Goal: Use online tool/utility: Utilize a website feature to perform a specific function

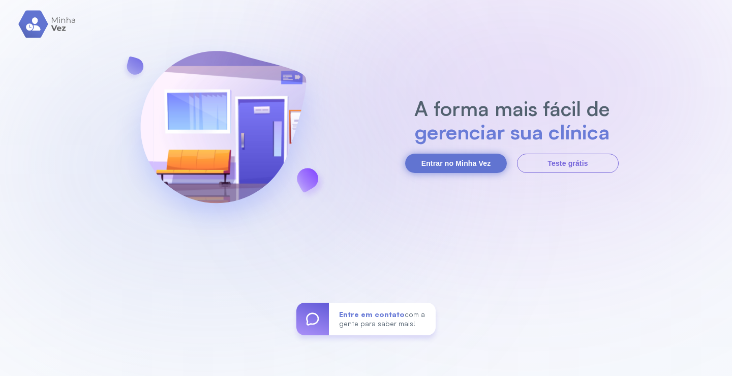
click at [448, 154] on button "Entrar no Minha Vez" at bounding box center [456, 163] width 102 height 19
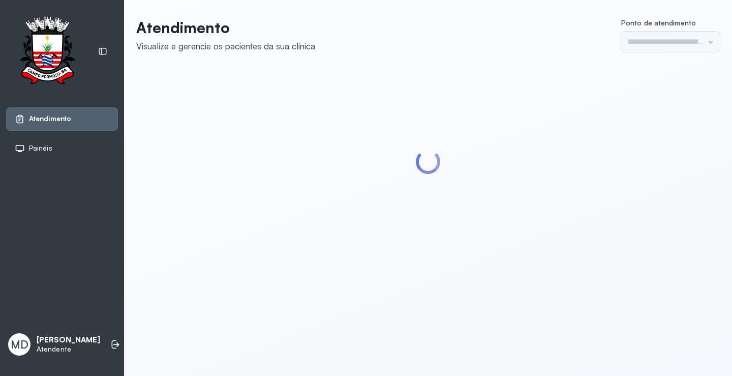
type input "*********"
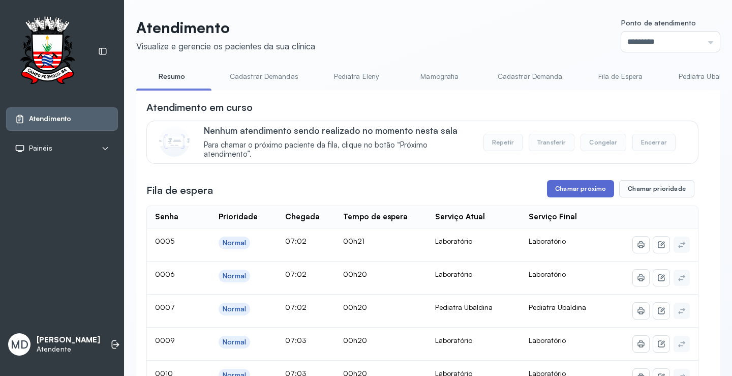
click at [581, 189] on button "Chamar próximo" at bounding box center [580, 188] width 67 height 17
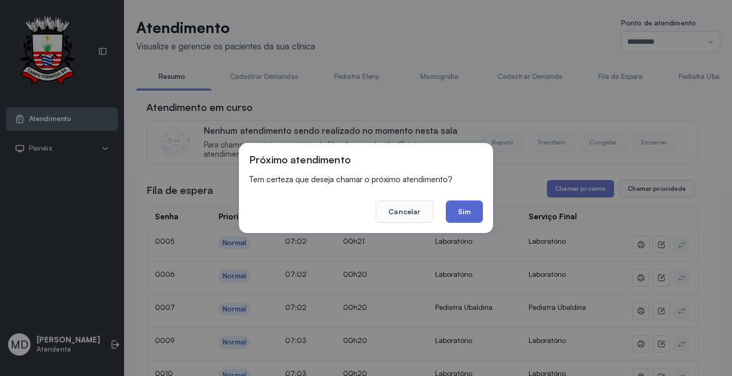
click at [466, 212] on button "Sim" at bounding box center [464, 211] width 37 height 22
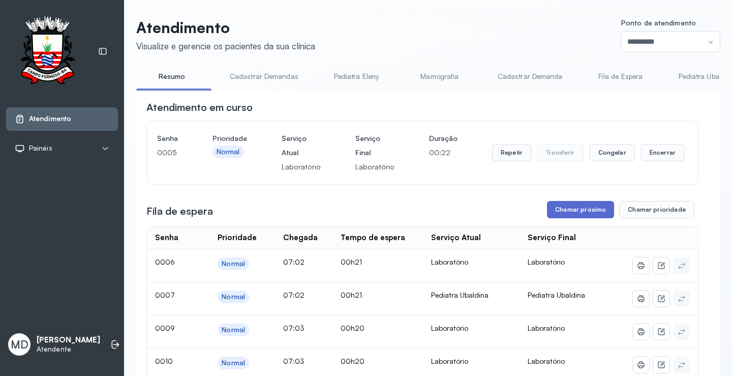
click at [591, 214] on button "Chamar próximo" at bounding box center [580, 209] width 67 height 17
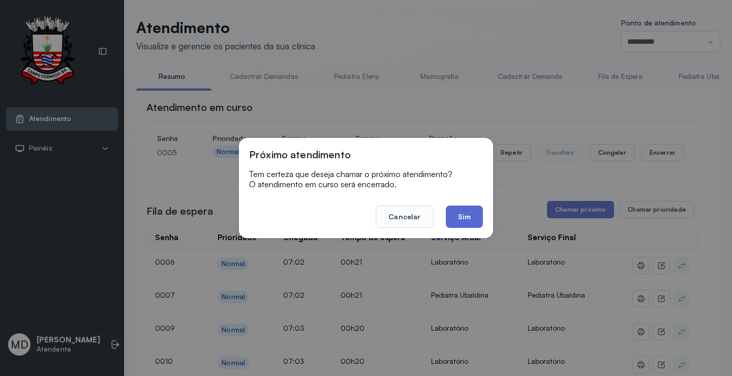
click at [462, 215] on button "Sim" at bounding box center [464, 216] width 37 height 22
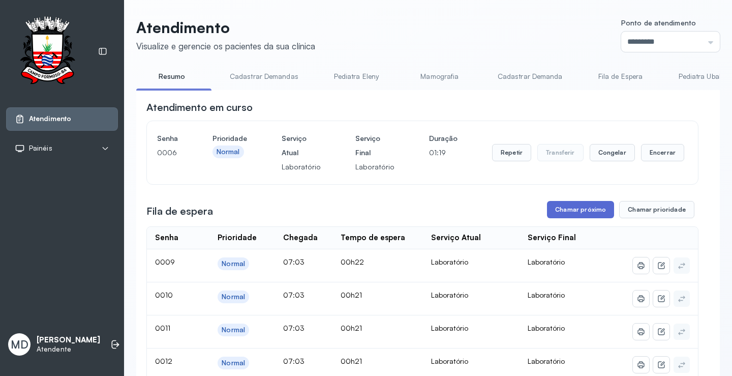
click at [584, 210] on button "Chamar próximo" at bounding box center [580, 209] width 67 height 17
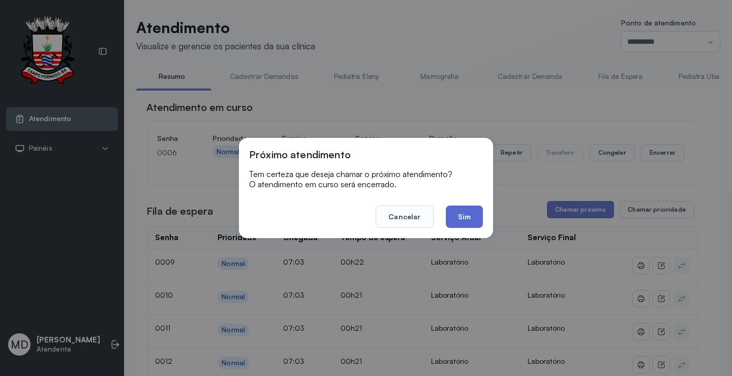
click at [470, 214] on button "Sim" at bounding box center [464, 216] width 37 height 22
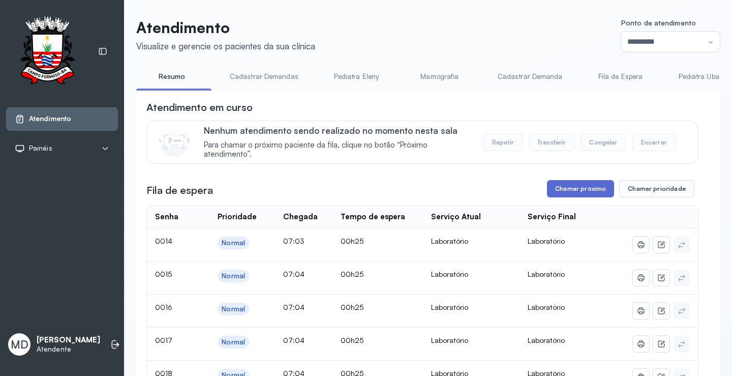
click at [586, 191] on button "Chamar próximo" at bounding box center [580, 188] width 67 height 17
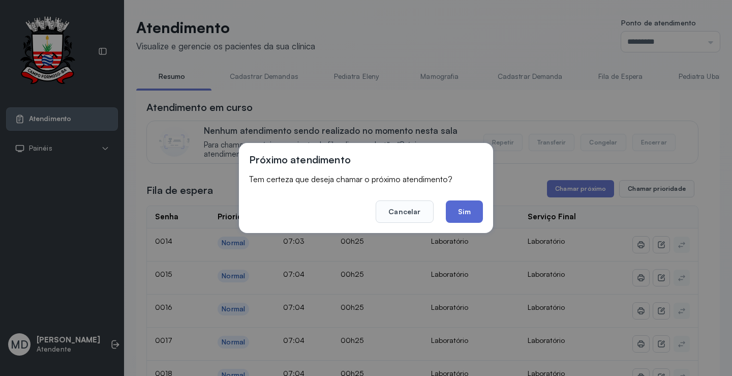
click at [467, 211] on button "Sim" at bounding box center [464, 211] width 37 height 22
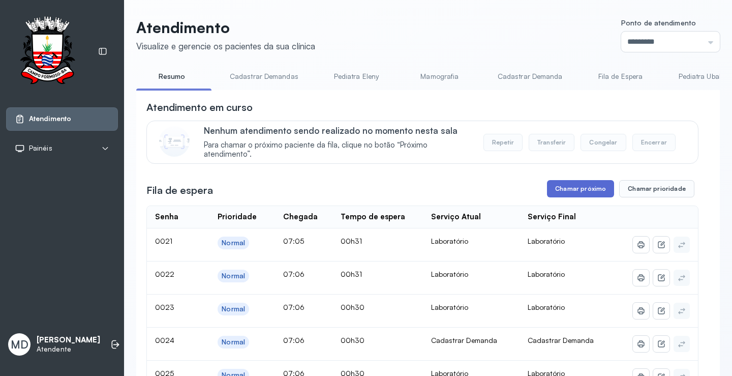
click at [595, 190] on button "Chamar próximo" at bounding box center [580, 188] width 67 height 17
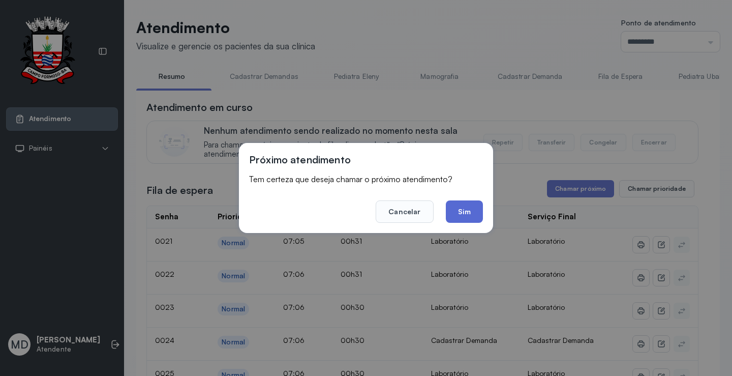
click at [463, 206] on button "Sim" at bounding box center [464, 211] width 37 height 22
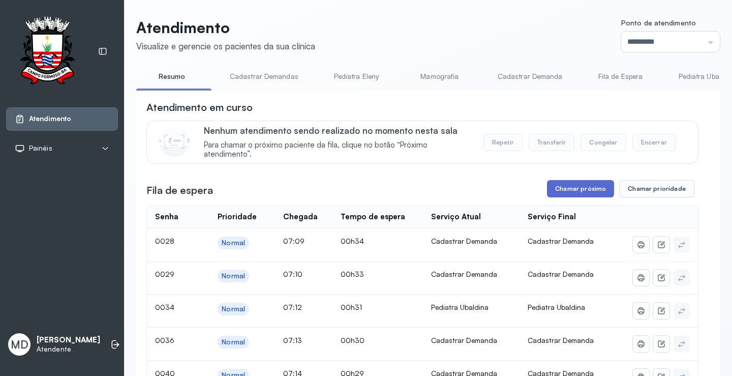
click at [567, 191] on button "Chamar próximo" at bounding box center [580, 188] width 67 height 17
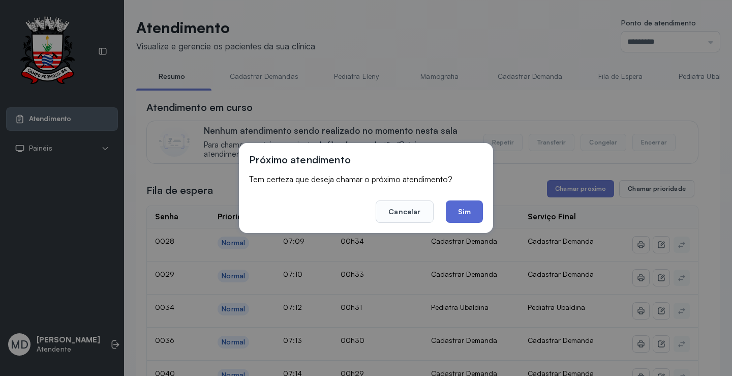
click at [470, 210] on button "Sim" at bounding box center [464, 211] width 37 height 22
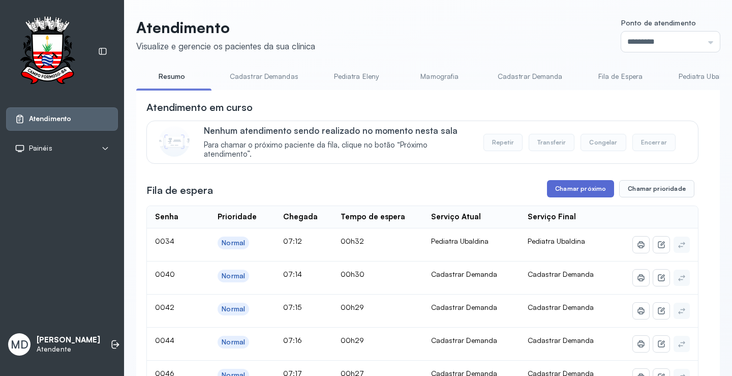
click at [584, 192] on button "Chamar próximo" at bounding box center [580, 188] width 67 height 17
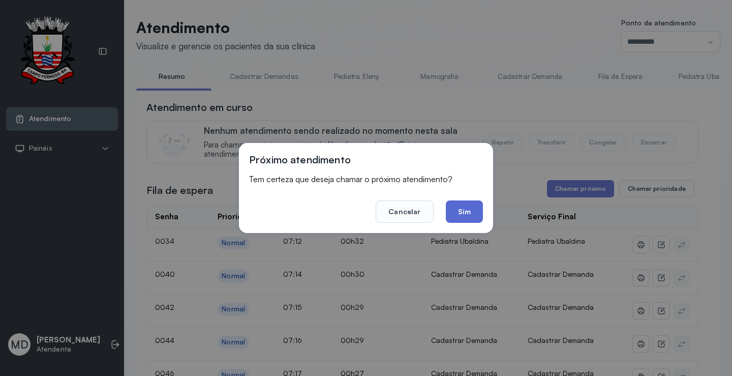
click at [466, 208] on button "Sim" at bounding box center [464, 211] width 37 height 22
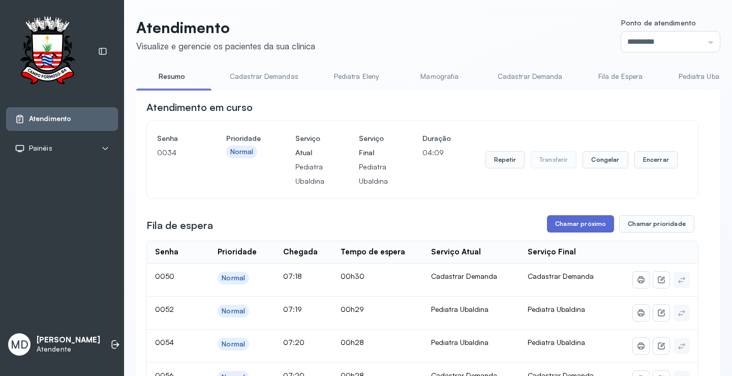
click at [585, 227] on button "Chamar próximo" at bounding box center [580, 223] width 67 height 17
click at [572, 224] on button "Chamar próximo" at bounding box center [580, 223] width 67 height 17
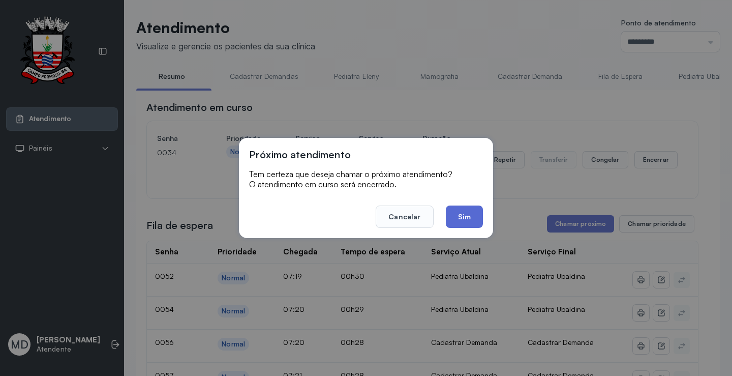
click at [468, 220] on button "Sim" at bounding box center [464, 216] width 37 height 22
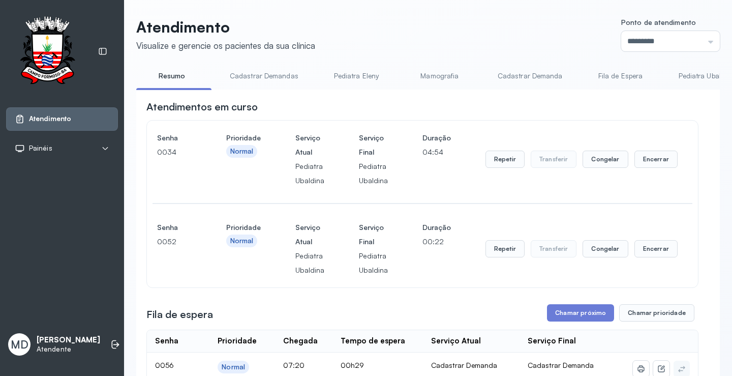
scroll to position [102, 0]
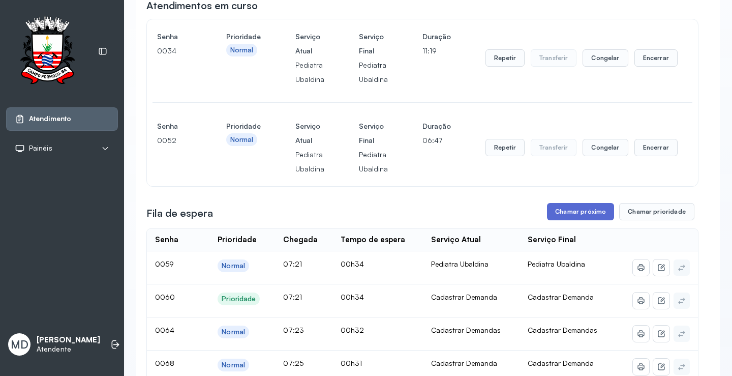
click at [575, 216] on button "Chamar próximo" at bounding box center [580, 211] width 67 height 17
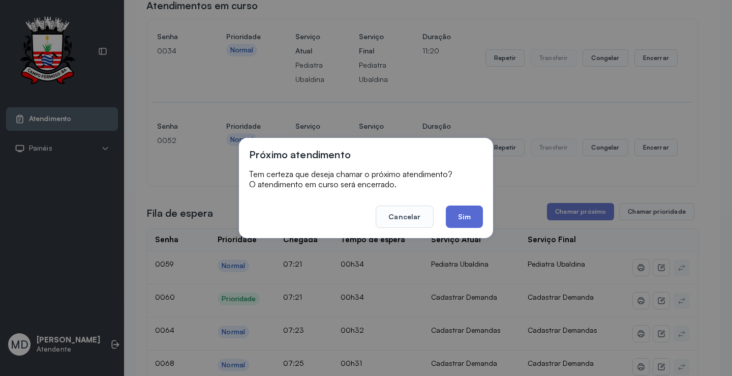
click at [462, 210] on button "Sim" at bounding box center [464, 216] width 37 height 22
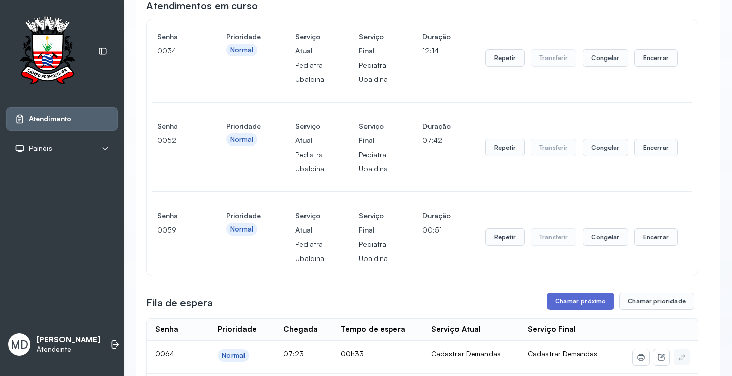
click at [575, 303] on button "Chamar próximo" at bounding box center [580, 300] width 67 height 17
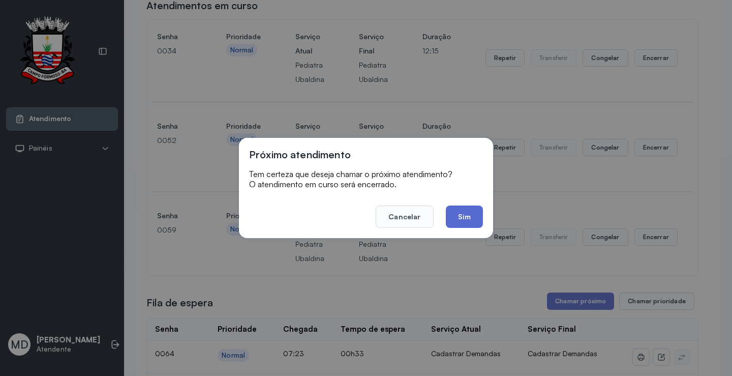
click at [460, 212] on button "Sim" at bounding box center [464, 216] width 37 height 22
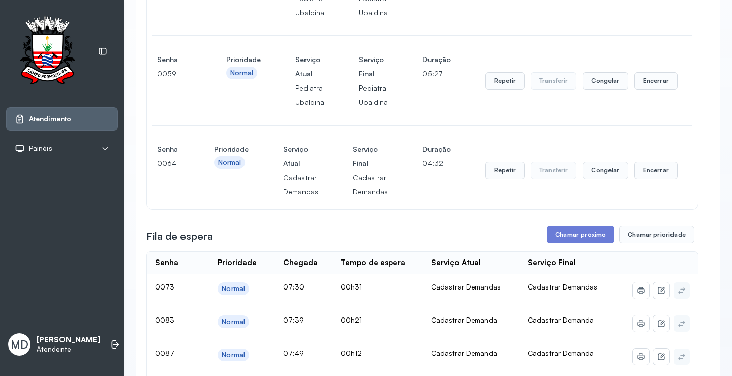
scroll to position [305, 0]
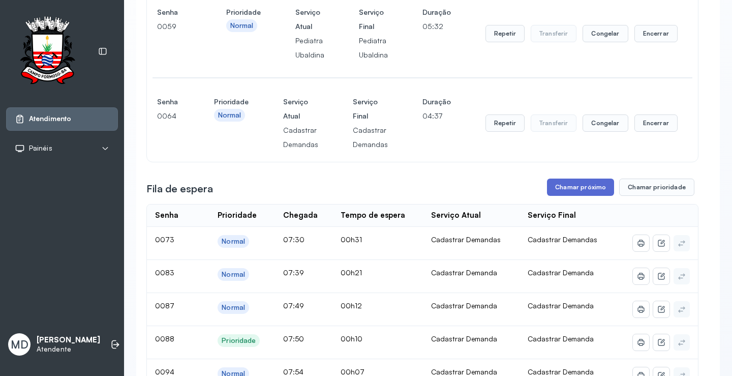
click at [576, 191] on button "Chamar próximo" at bounding box center [580, 187] width 67 height 17
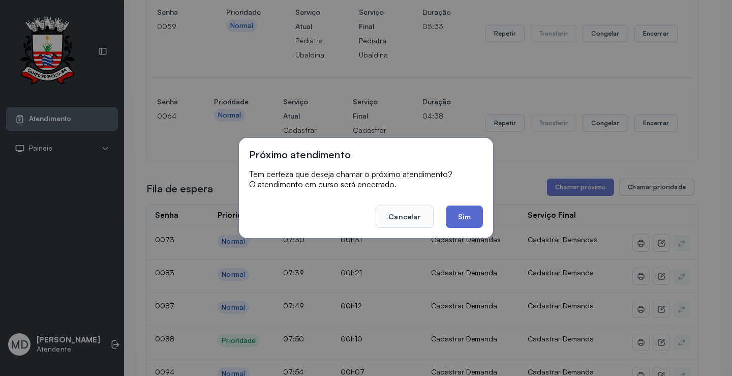
click at [465, 214] on button "Sim" at bounding box center [464, 216] width 37 height 22
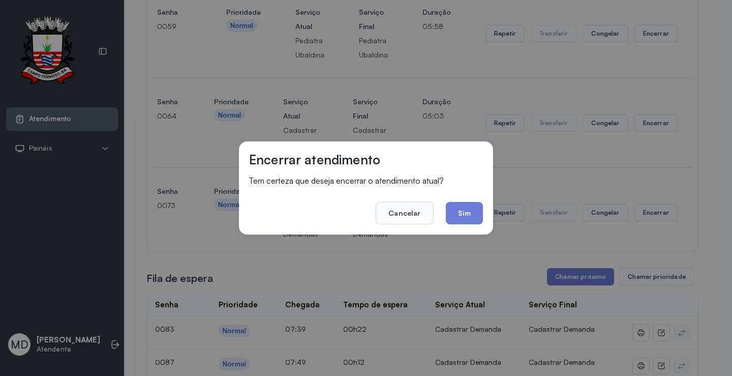
click at [463, 209] on button "Sim" at bounding box center [464, 213] width 37 height 22
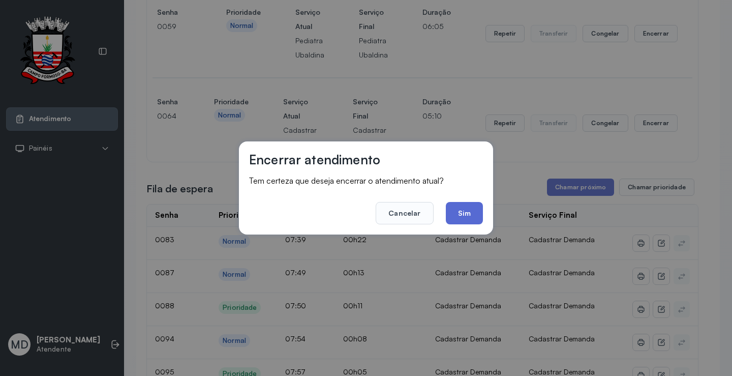
click at [463, 217] on button "Sim" at bounding box center [464, 213] width 37 height 22
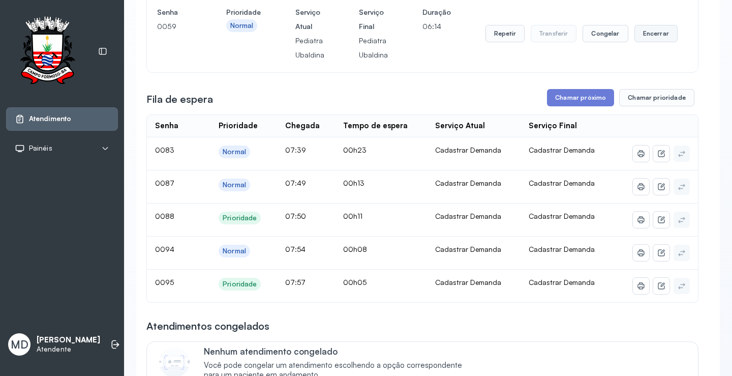
scroll to position [1, 0]
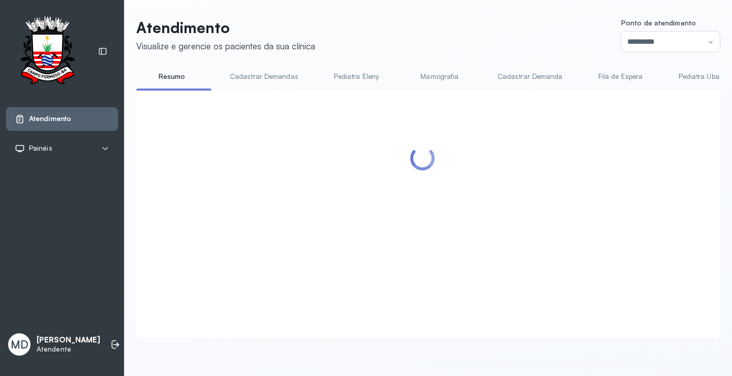
click at [652, 32] on input "*********" at bounding box center [671, 42] width 99 height 20
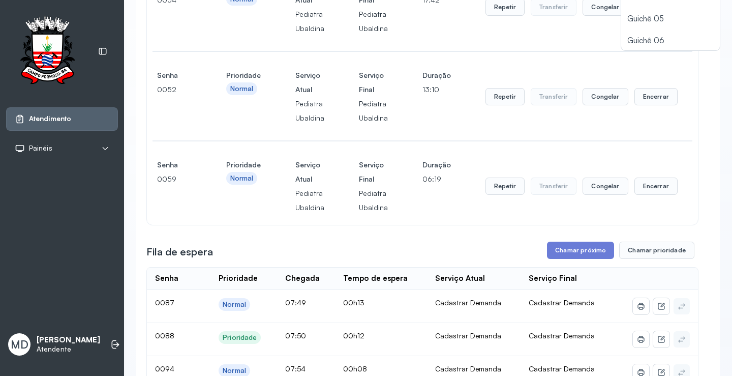
scroll to position [153, 0]
click at [647, 15] on button "Encerrar" at bounding box center [656, 6] width 43 height 17
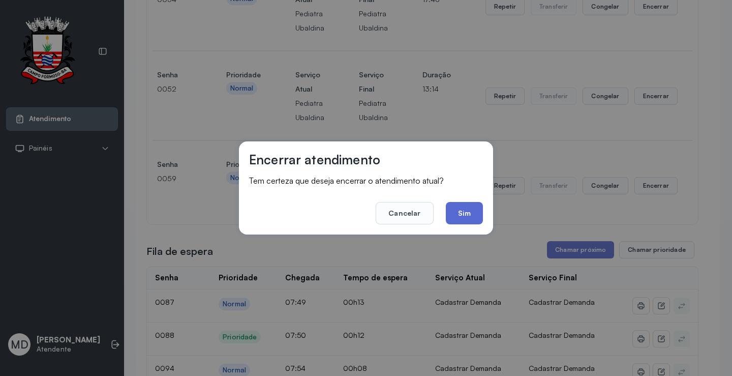
click at [461, 211] on button "Sim" at bounding box center [464, 213] width 37 height 22
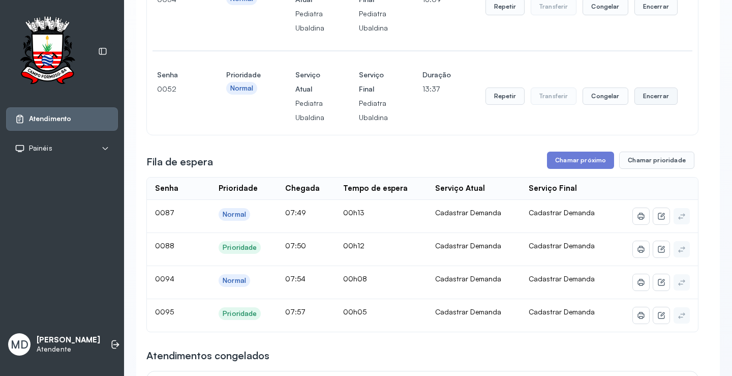
click at [648, 15] on button "Encerrar" at bounding box center [656, 6] width 43 height 17
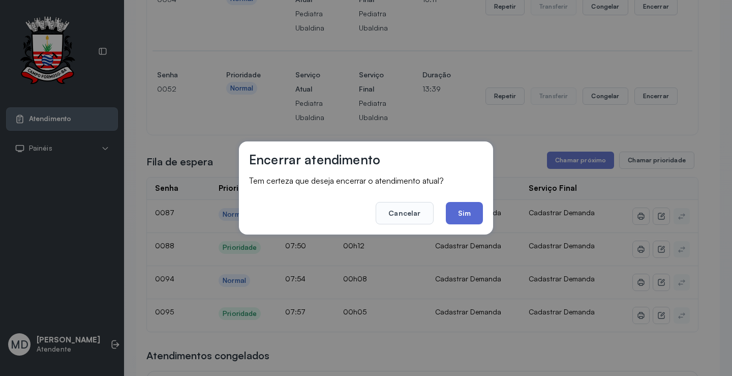
click at [466, 215] on button "Sim" at bounding box center [464, 213] width 37 height 22
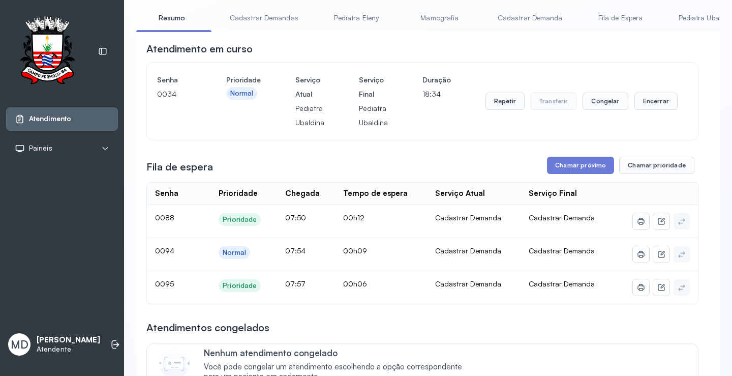
scroll to position [1, 0]
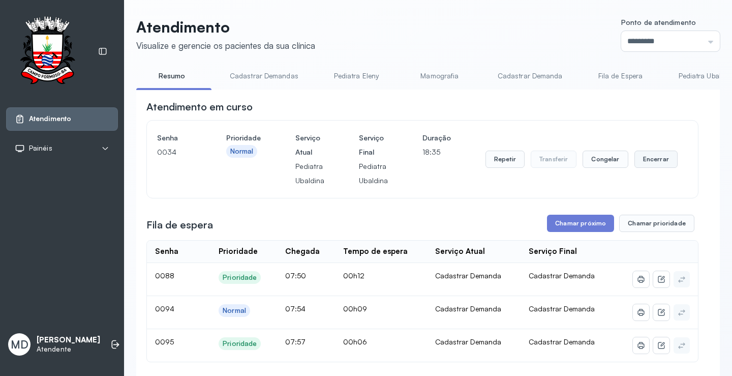
click at [645, 163] on button "Encerrar" at bounding box center [656, 159] width 43 height 17
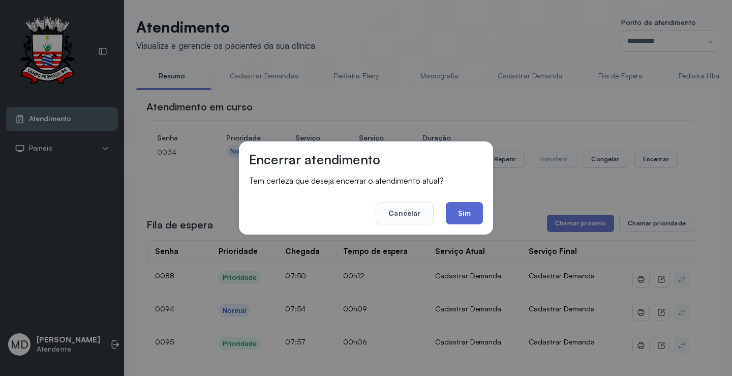
click at [469, 204] on button "Sim" at bounding box center [464, 213] width 37 height 22
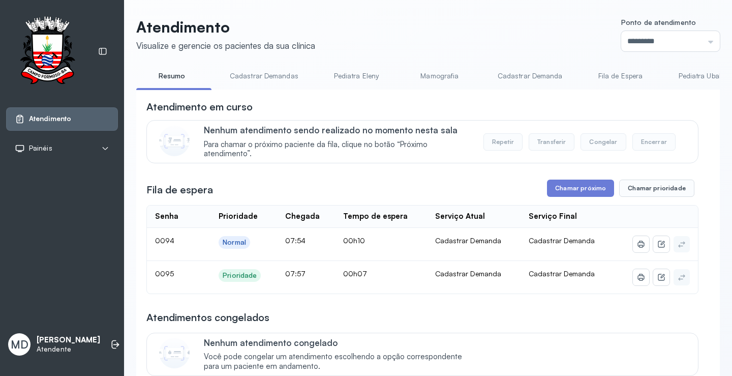
scroll to position [0, 0]
click at [576, 192] on button "Chamar próximo" at bounding box center [580, 188] width 67 height 17
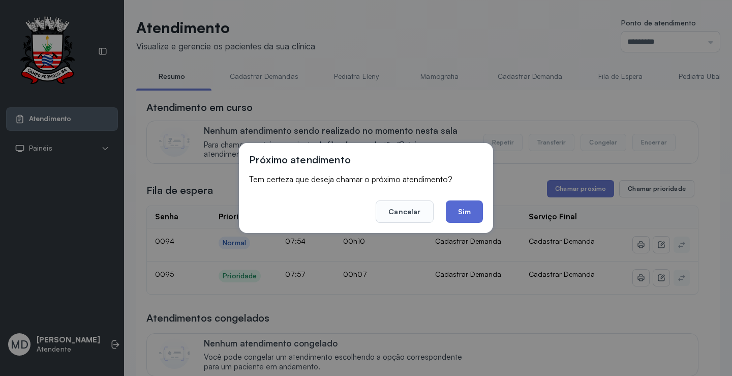
click at [469, 209] on button "Sim" at bounding box center [464, 211] width 37 height 22
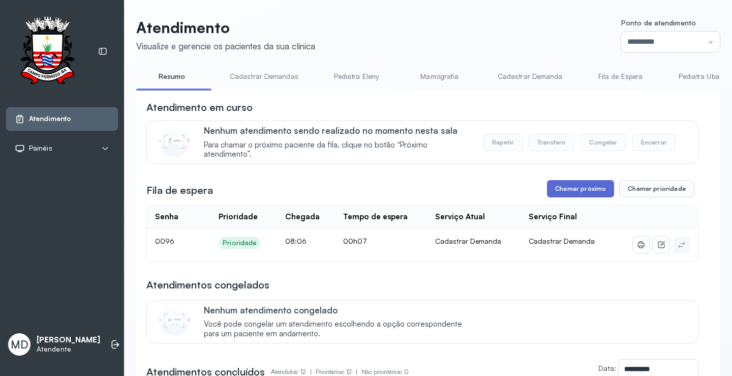
click at [593, 184] on button "Chamar próximo" at bounding box center [580, 188] width 67 height 17
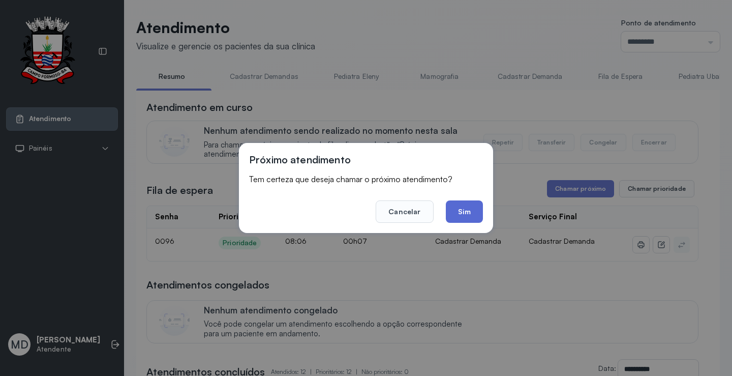
click at [459, 213] on button "Sim" at bounding box center [464, 211] width 37 height 22
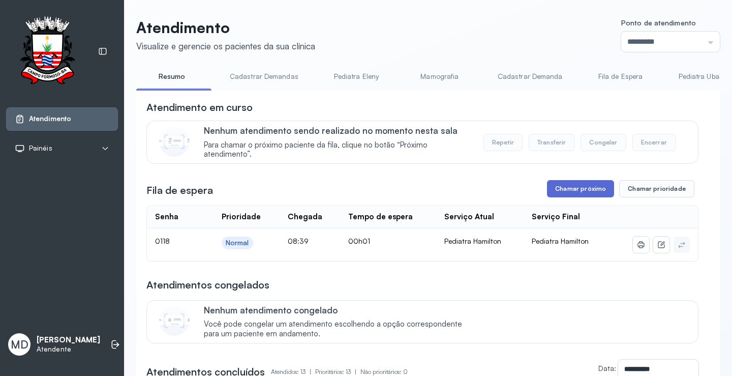
click at [557, 196] on button "Chamar próximo" at bounding box center [580, 188] width 67 height 17
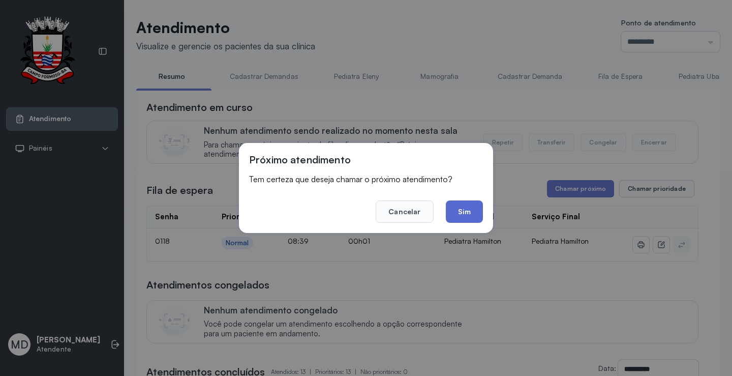
click at [469, 217] on button "Sim" at bounding box center [464, 211] width 37 height 22
